Goal: Information Seeking & Learning: Learn about a topic

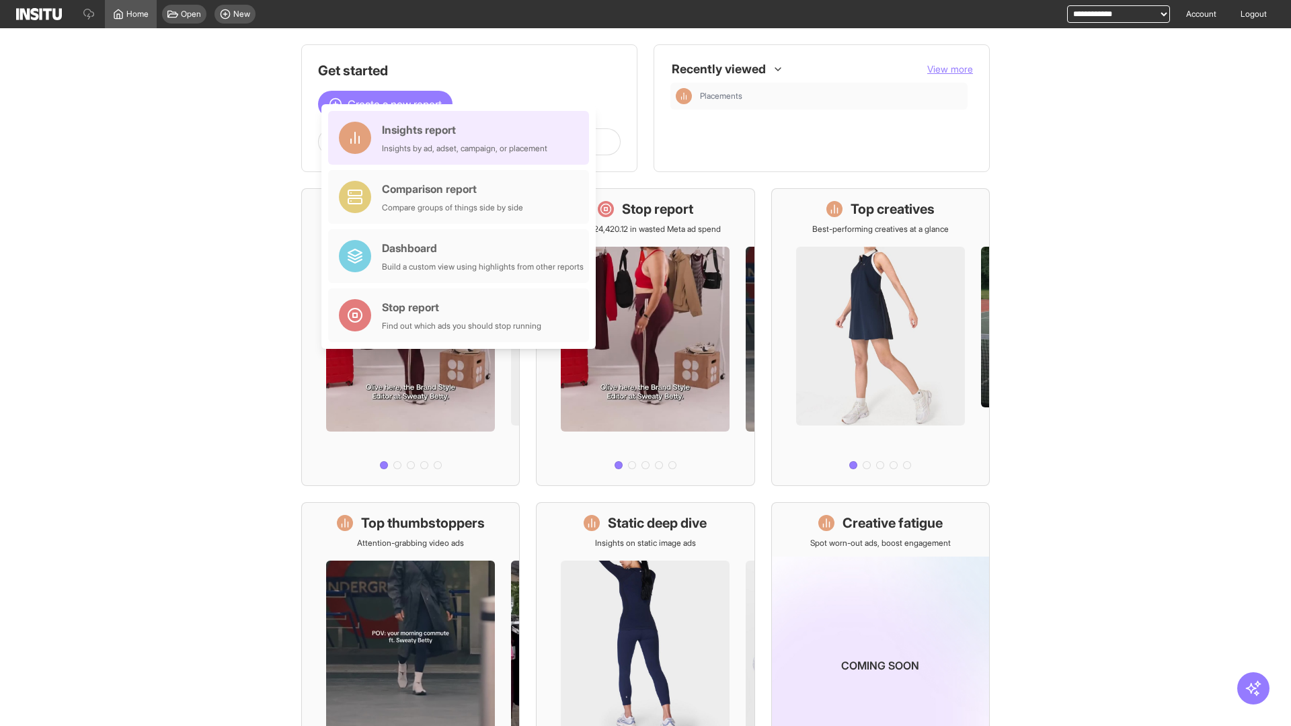
click at [462, 138] on div "Insights report Insights by ad, adset, campaign, or placement" at bounding box center [464, 138] width 165 height 32
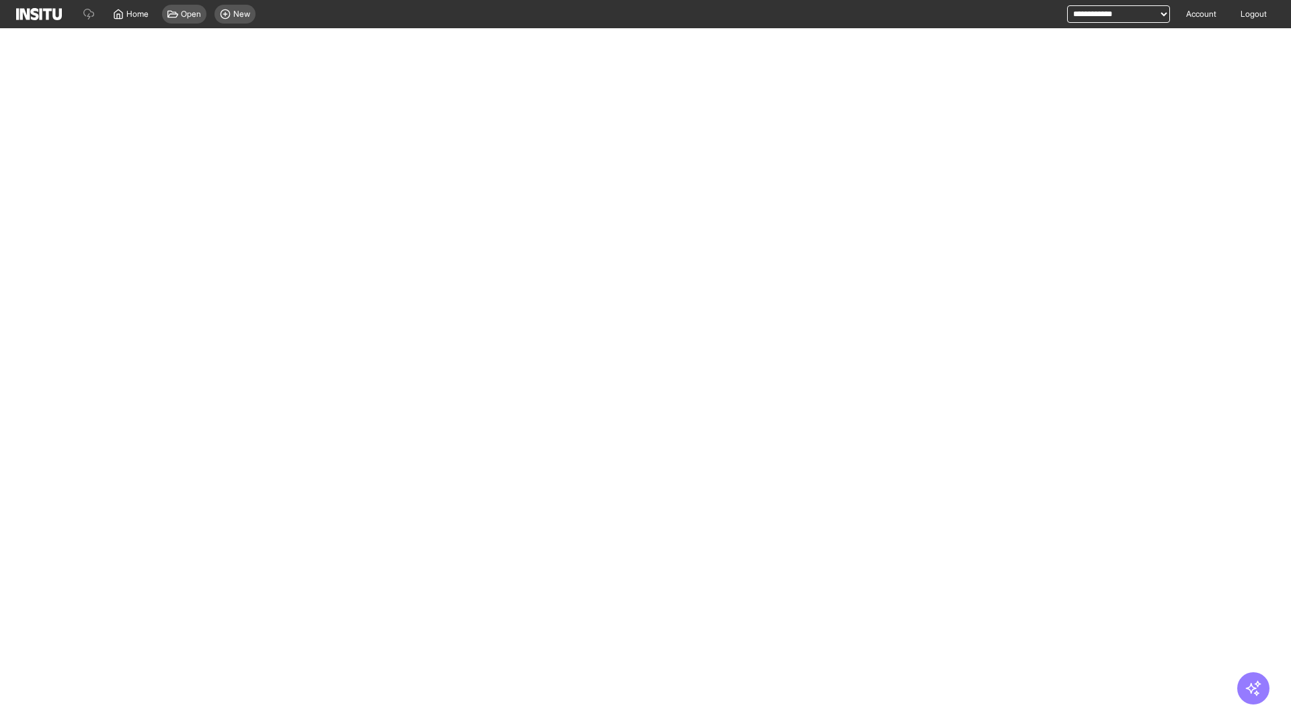
select select "**"
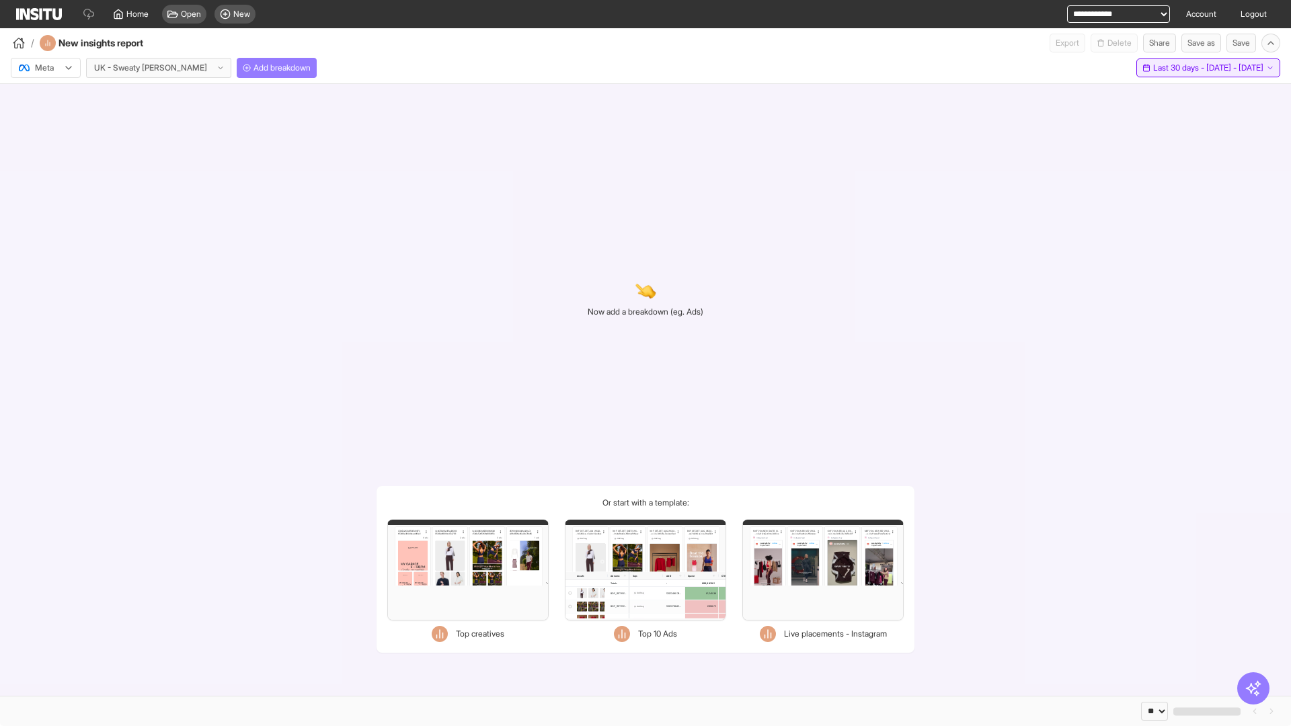
click at [1182, 68] on span "Last 30 days - [DATE] - [DATE]" at bounding box center [1208, 68] width 110 height 11
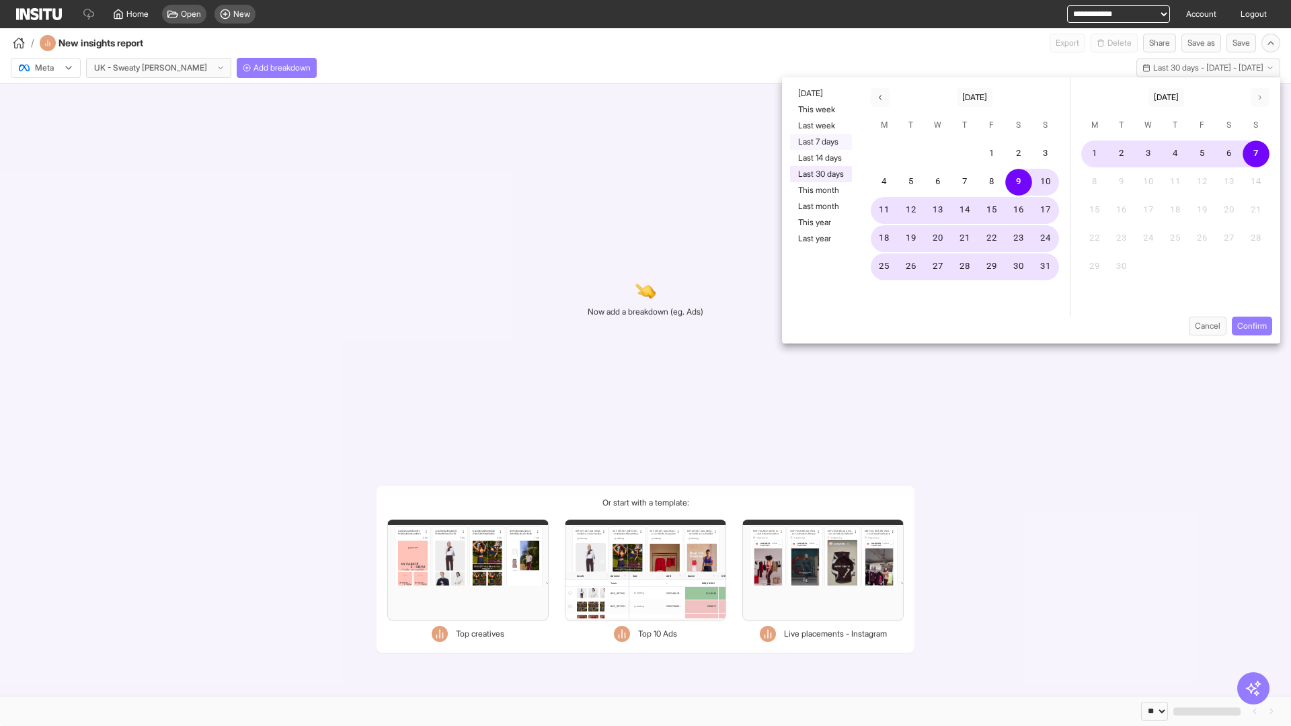
click at [820, 142] on button "Last 7 days" at bounding box center [821, 142] width 62 height 16
